Goal: Navigation & Orientation: Find specific page/section

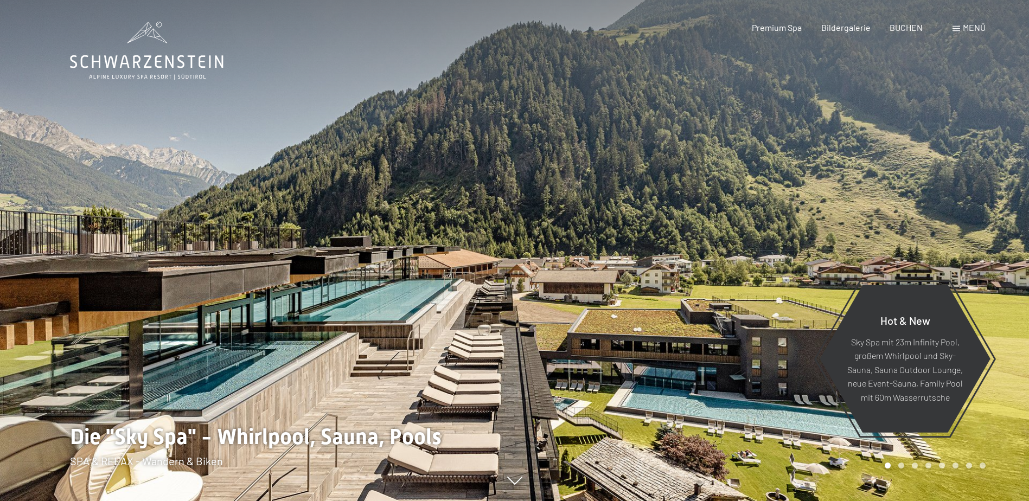
click at [965, 27] on span "Menü" at bounding box center [974, 27] width 23 height 10
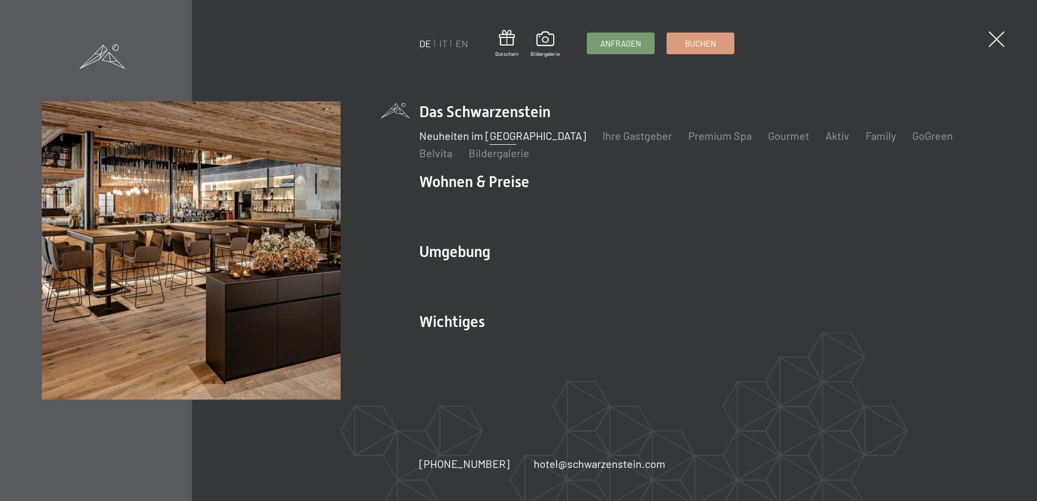
click at [535, 135] on link "Neuheiten im [GEOGRAPHIC_DATA]" at bounding box center [502, 135] width 167 height 13
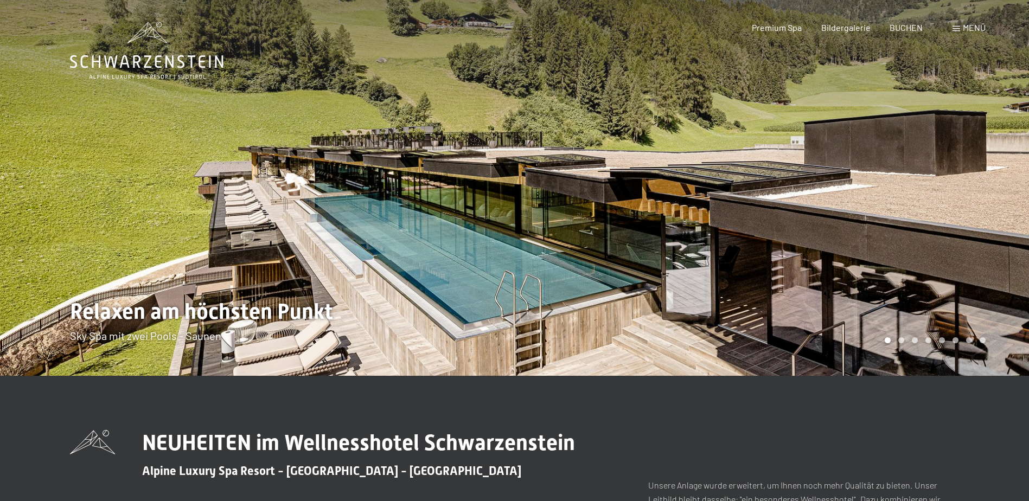
click at [625, 162] on div at bounding box center [772, 188] width 515 height 376
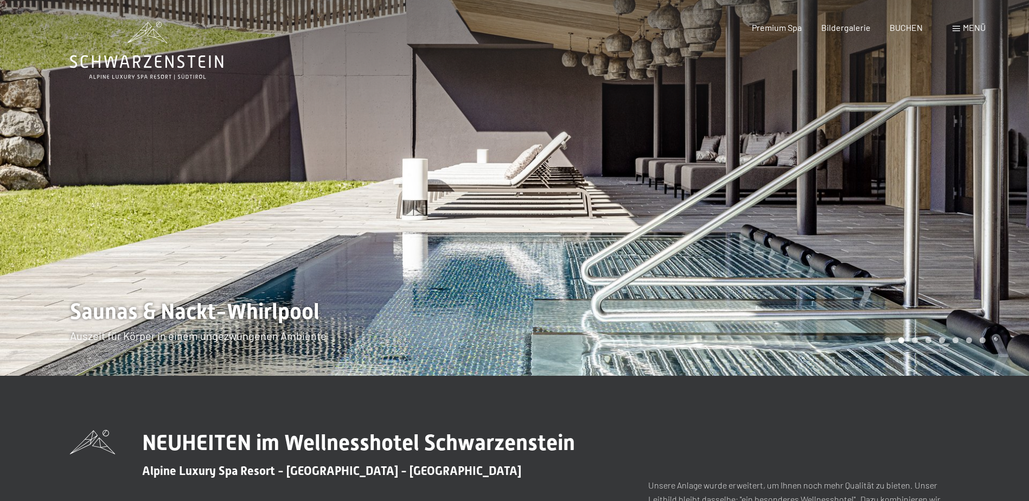
click at [625, 162] on div at bounding box center [772, 188] width 515 height 376
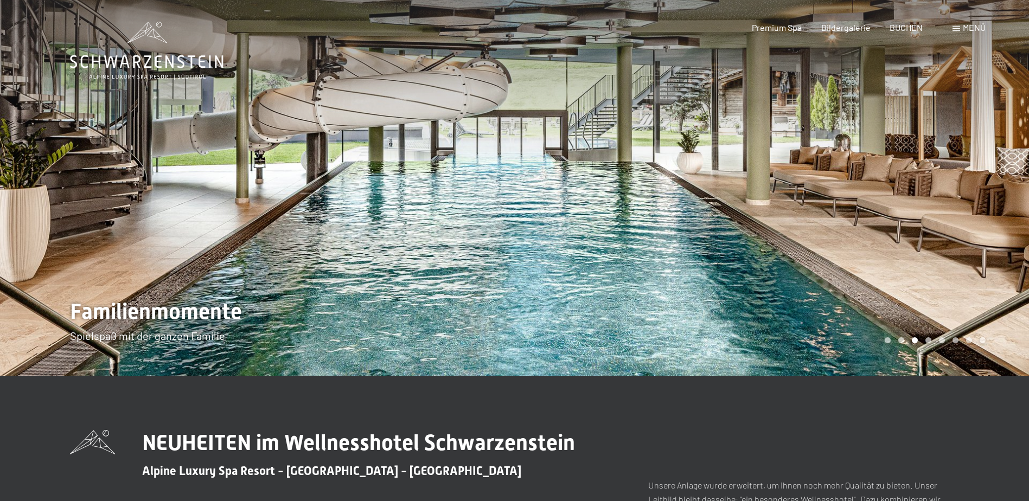
click at [625, 162] on div at bounding box center [772, 188] width 515 height 376
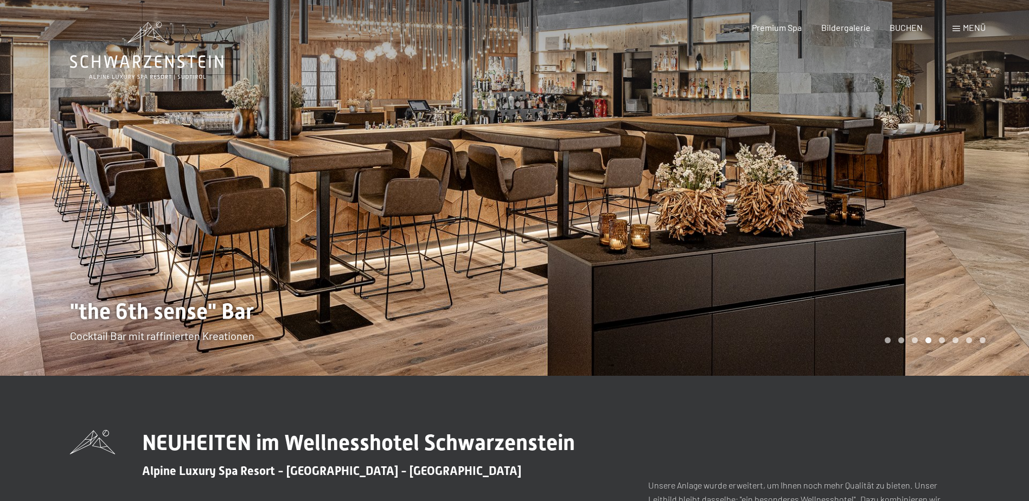
click at [625, 162] on div at bounding box center [772, 188] width 515 height 376
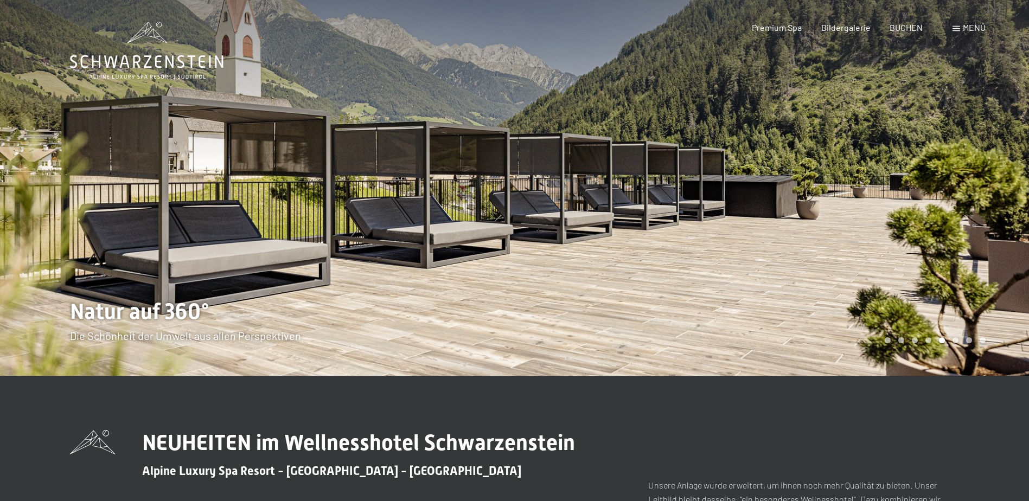
click at [625, 162] on div at bounding box center [772, 188] width 515 height 376
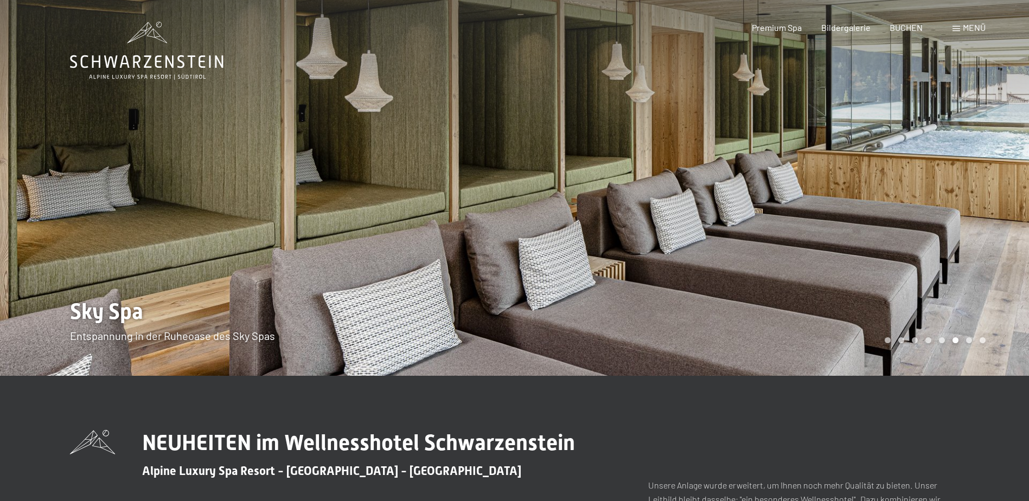
click at [625, 162] on div at bounding box center [772, 188] width 515 height 376
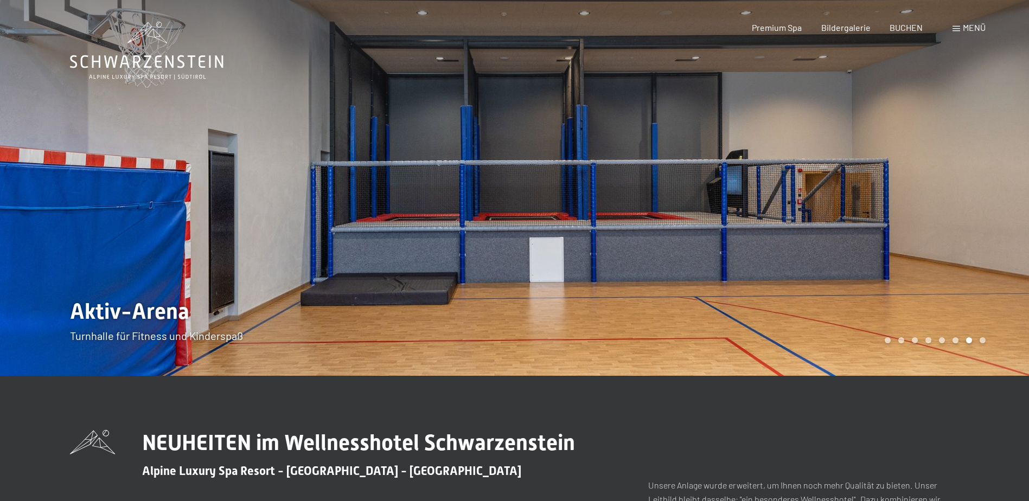
click at [625, 162] on div at bounding box center [772, 188] width 515 height 376
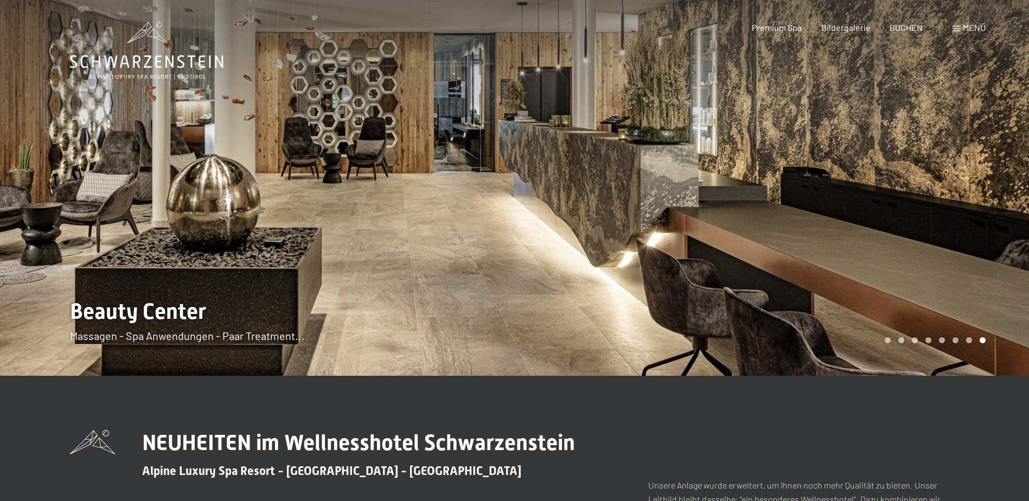
click at [625, 162] on div at bounding box center [772, 188] width 515 height 376
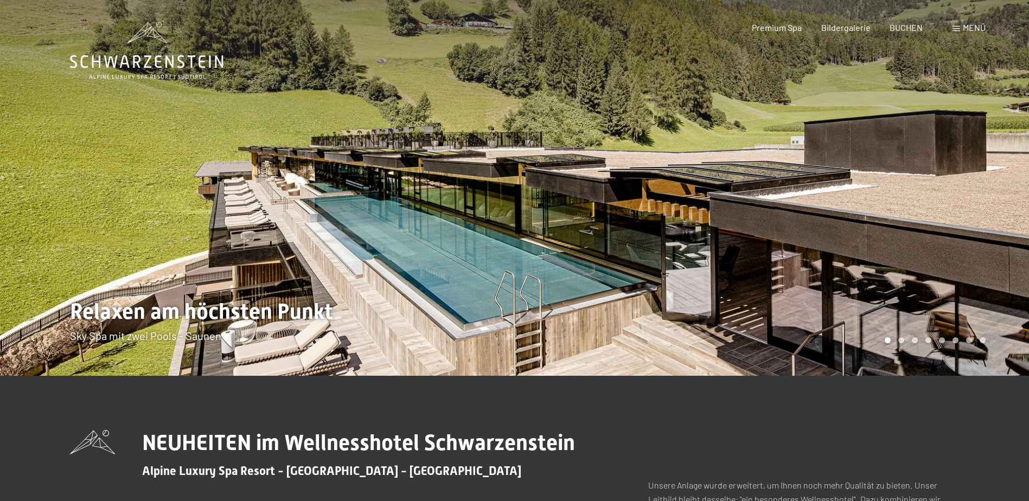
click at [625, 162] on div at bounding box center [772, 188] width 515 height 376
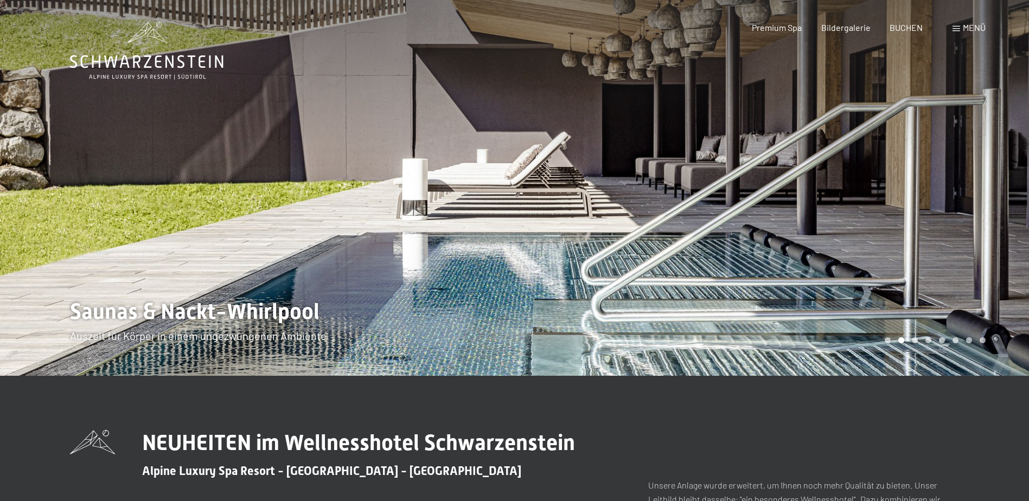
click at [625, 162] on div at bounding box center [772, 188] width 515 height 376
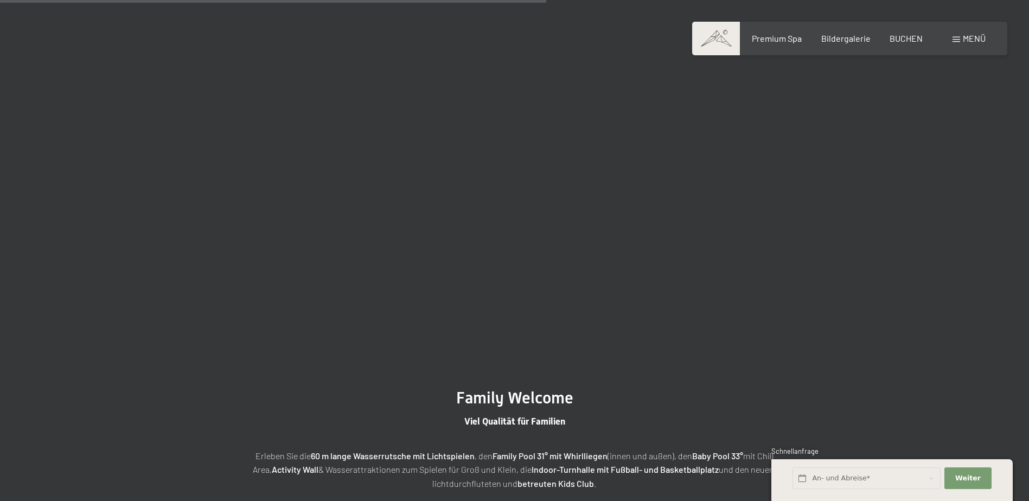
scroll to position [2604, 0]
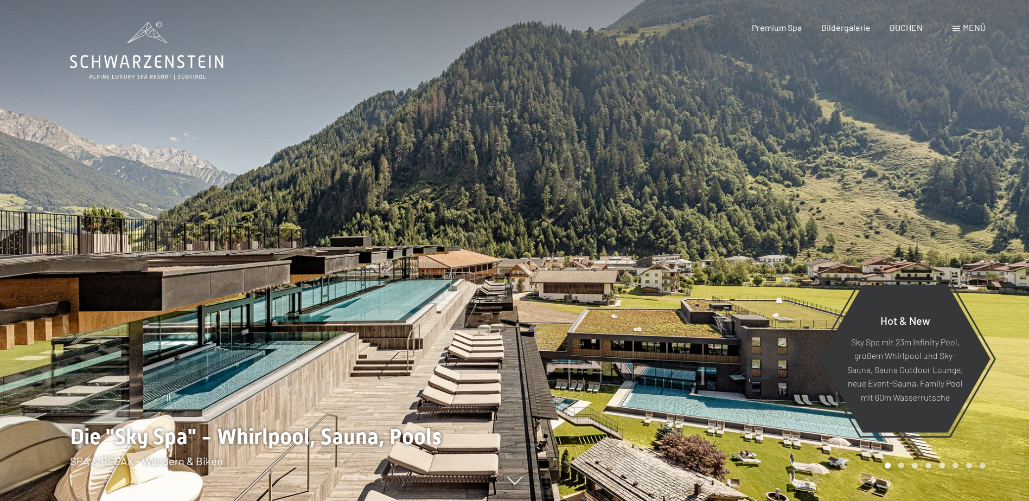
click at [965, 29] on span "Menü" at bounding box center [974, 27] width 23 height 10
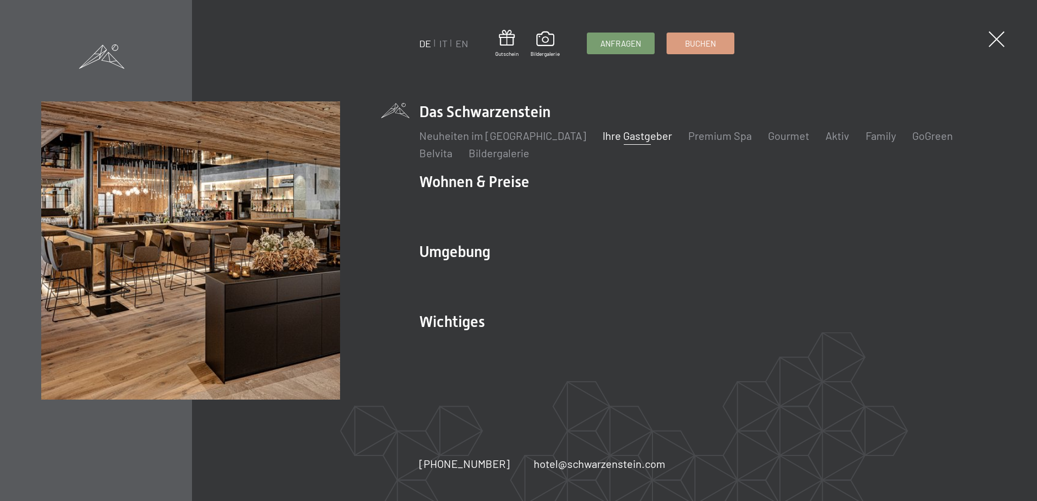
click at [622, 133] on link "Ihre Gastgeber" at bounding box center [637, 135] width 69 height 13
